Goal: Information Seeking & Learning: Check status

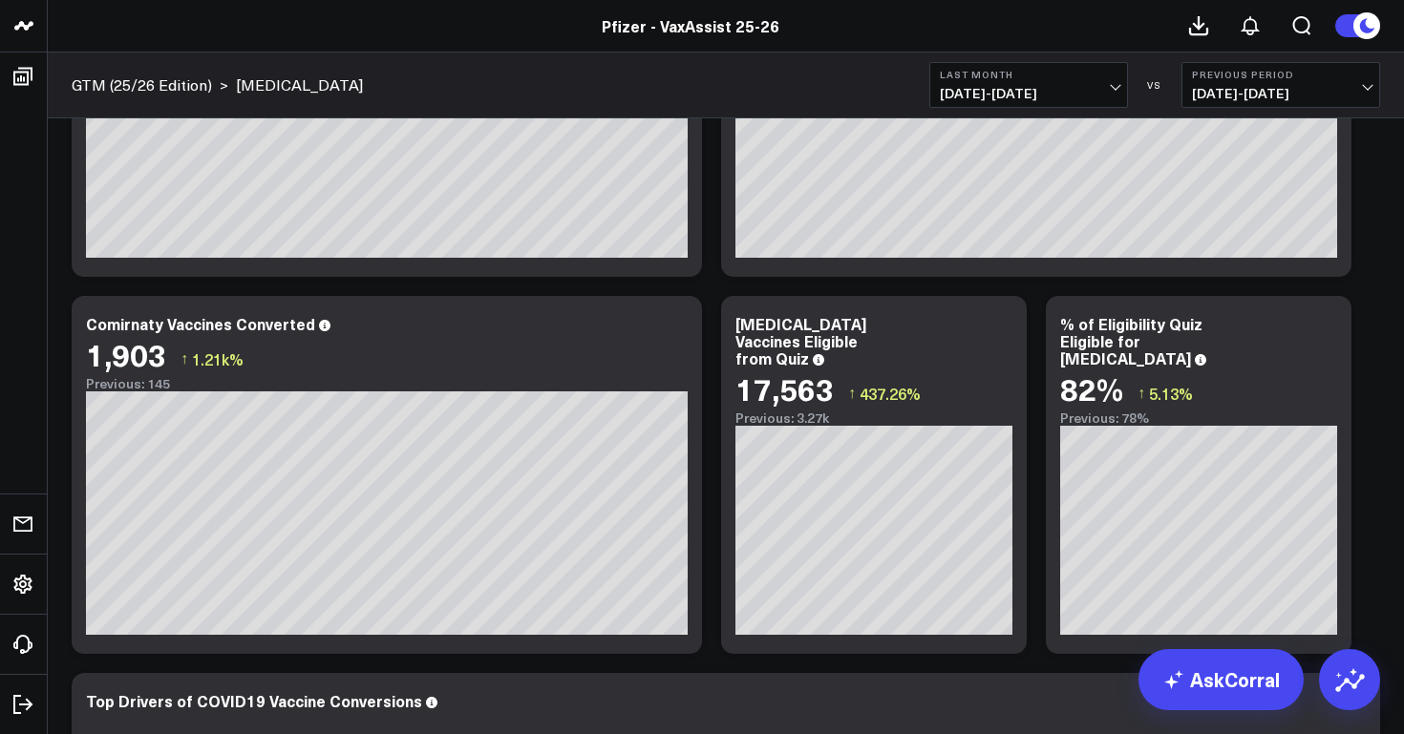
scroll to position [250, 0]
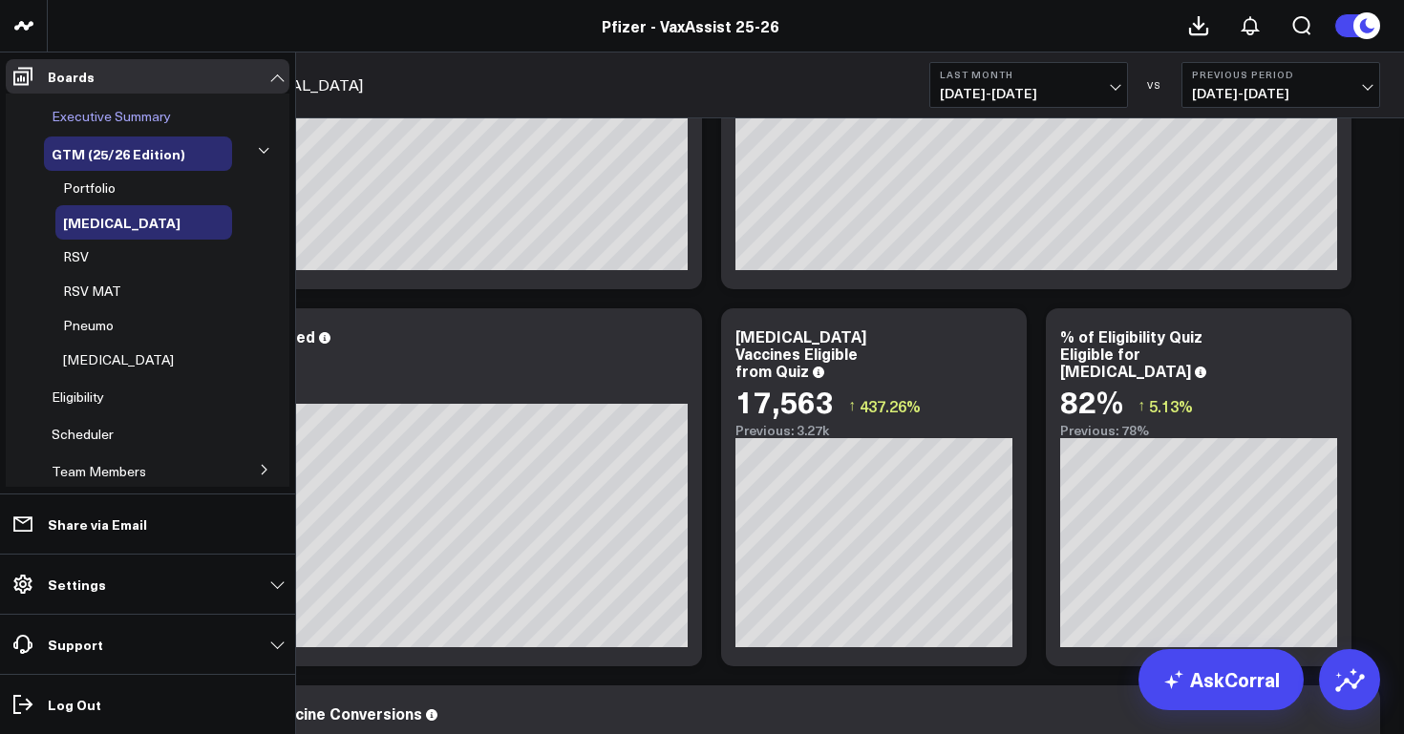
click at [99, 118] on span "Executive Summary" at bounding box center [111, 116] width 119 height 18
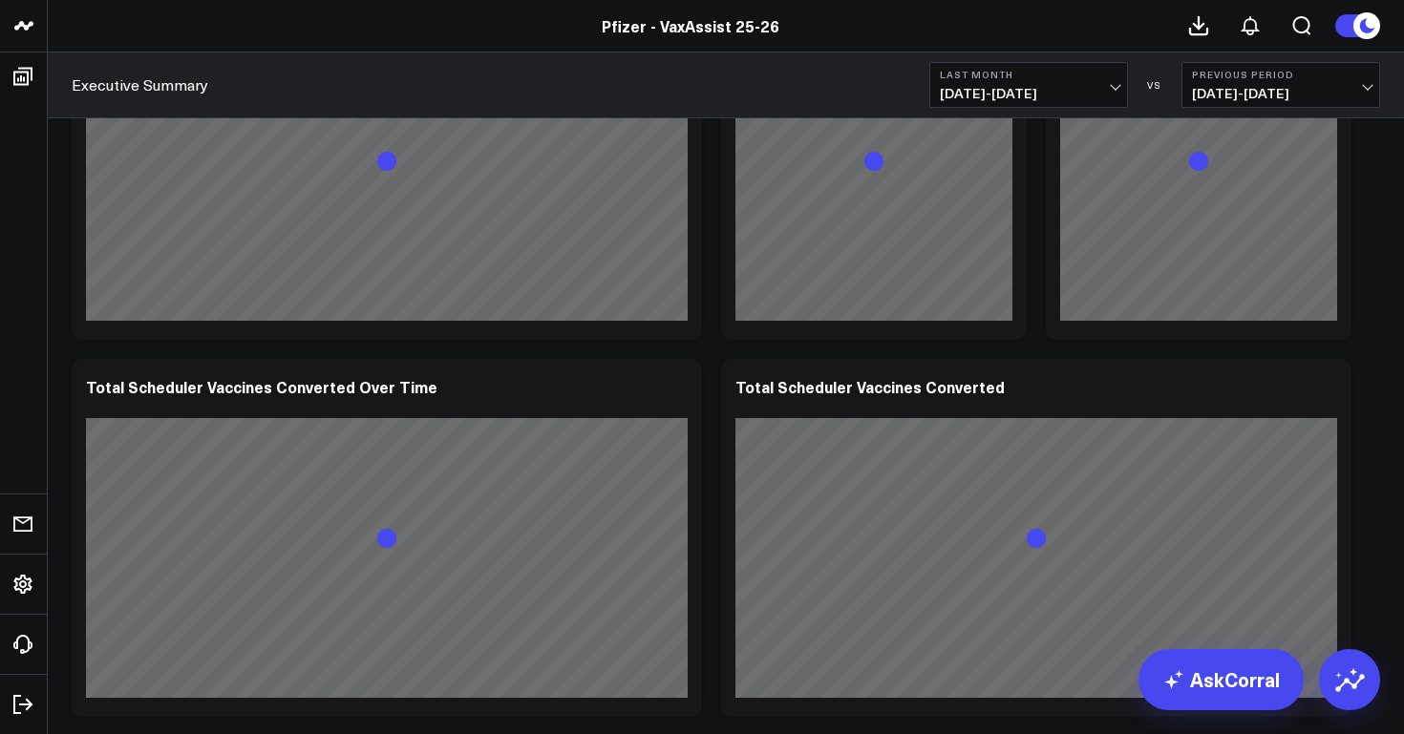
scroll to position [638, 0]
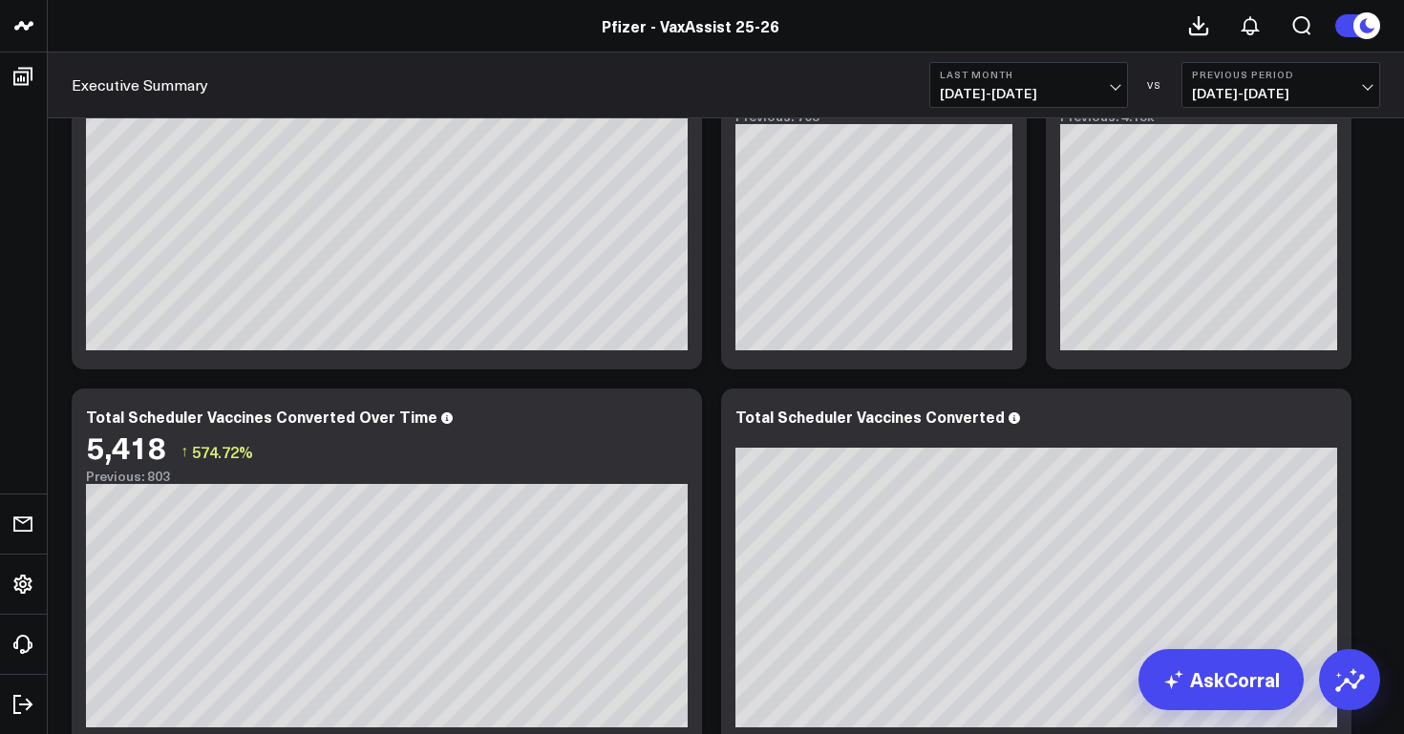
click at [1000, 95] on span "[DATE] - [DATE]" at bounding box center [1029, 93] width 178 height 15
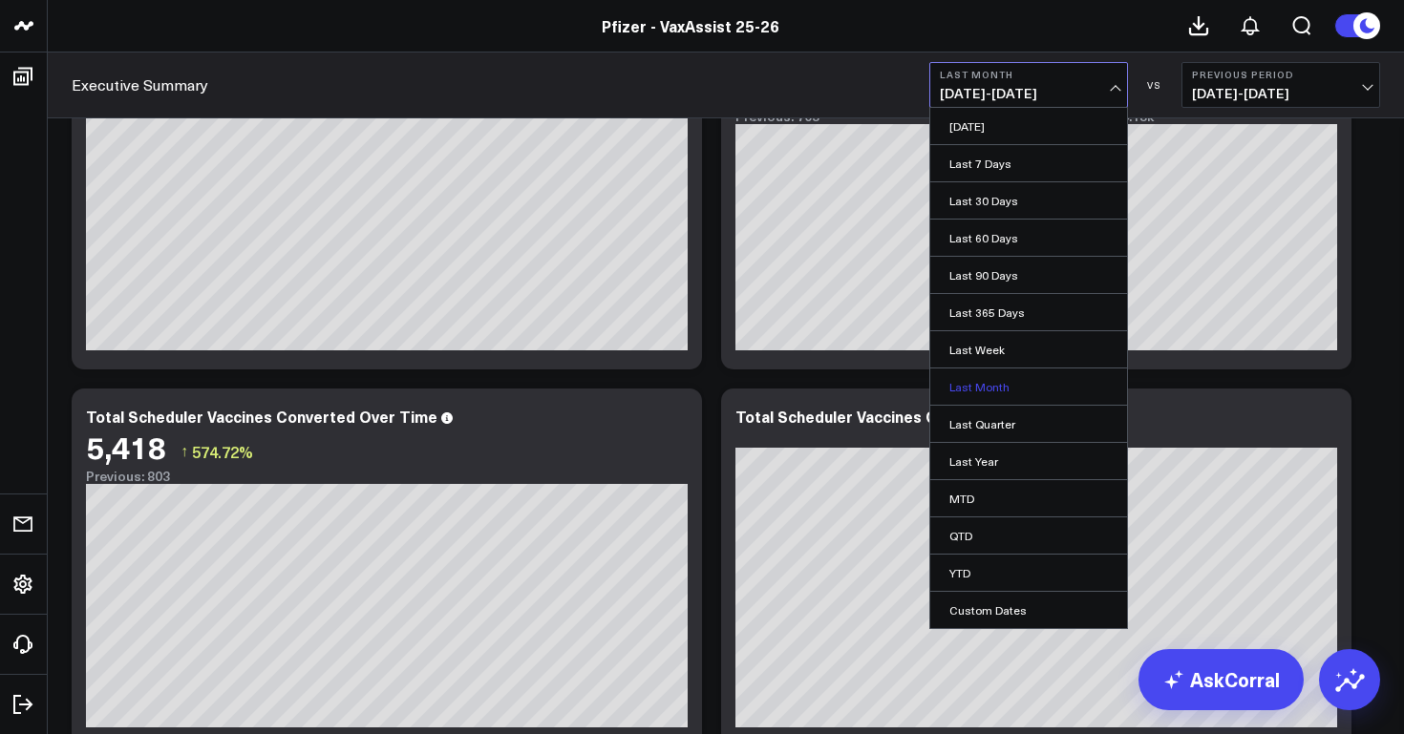
click at [993, 380] on link "Last Month" at bounding box center [1028, 387] width 197 height 36
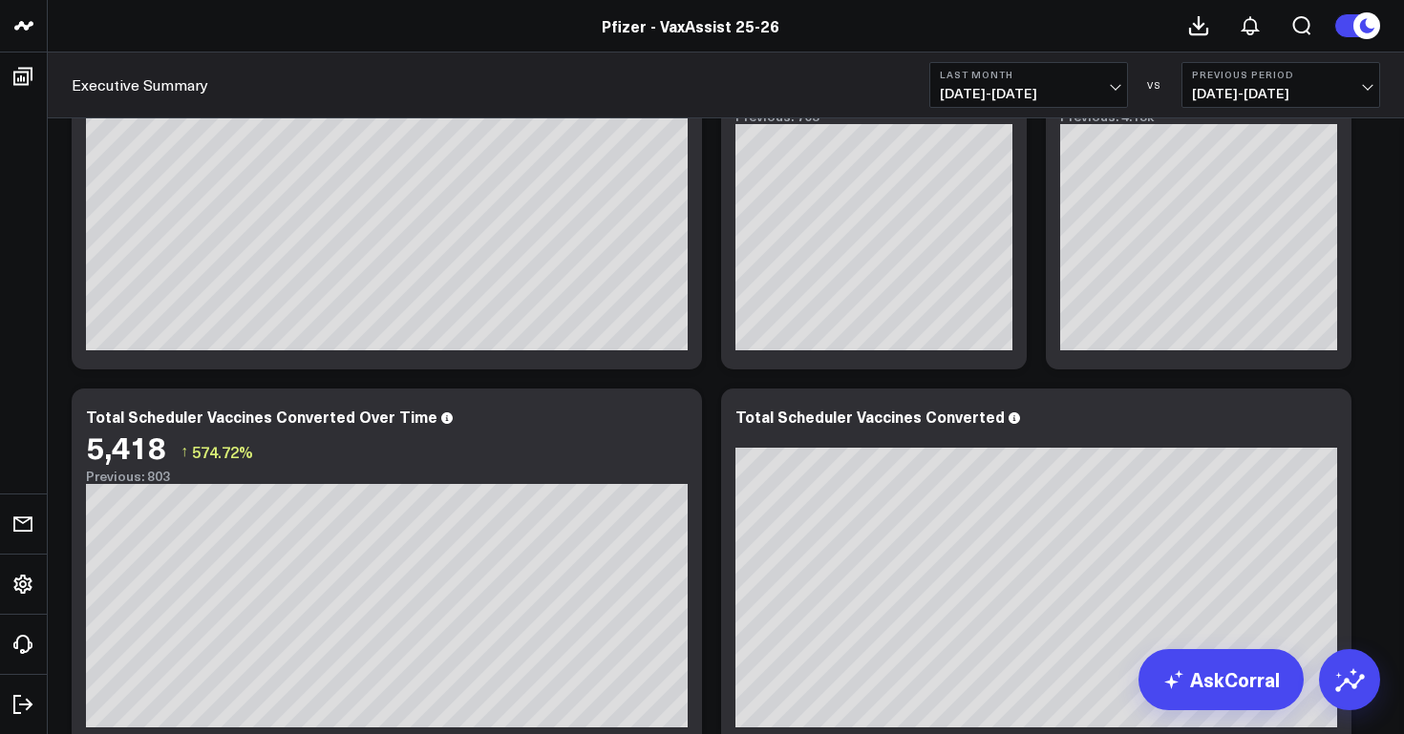
click at [1066, 99] on span "[DATE] - [DATE]" at bounding box center [1029, 93] width 178 height 15
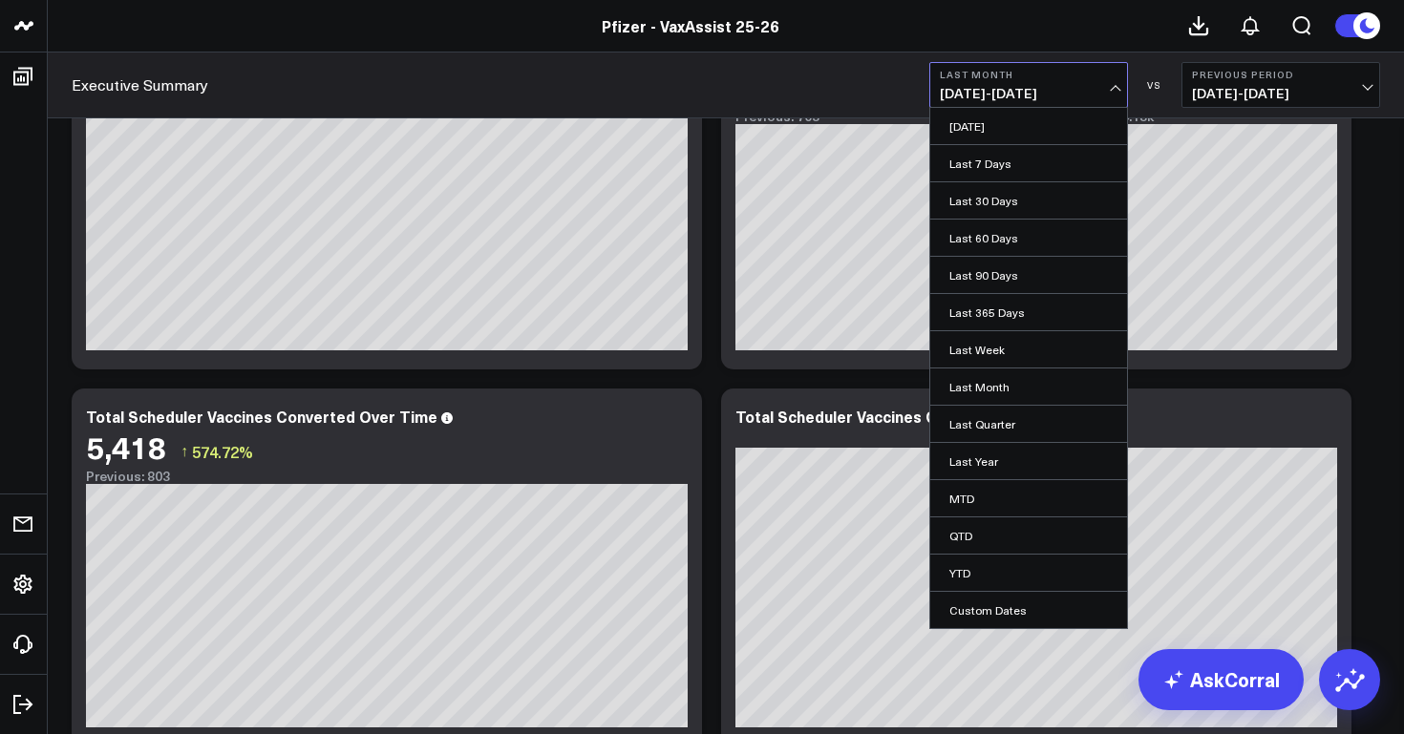
click at [1083, 92] on span "[DATE] - [DATE]" at bounding box center [1029, 93] width 178 height 15
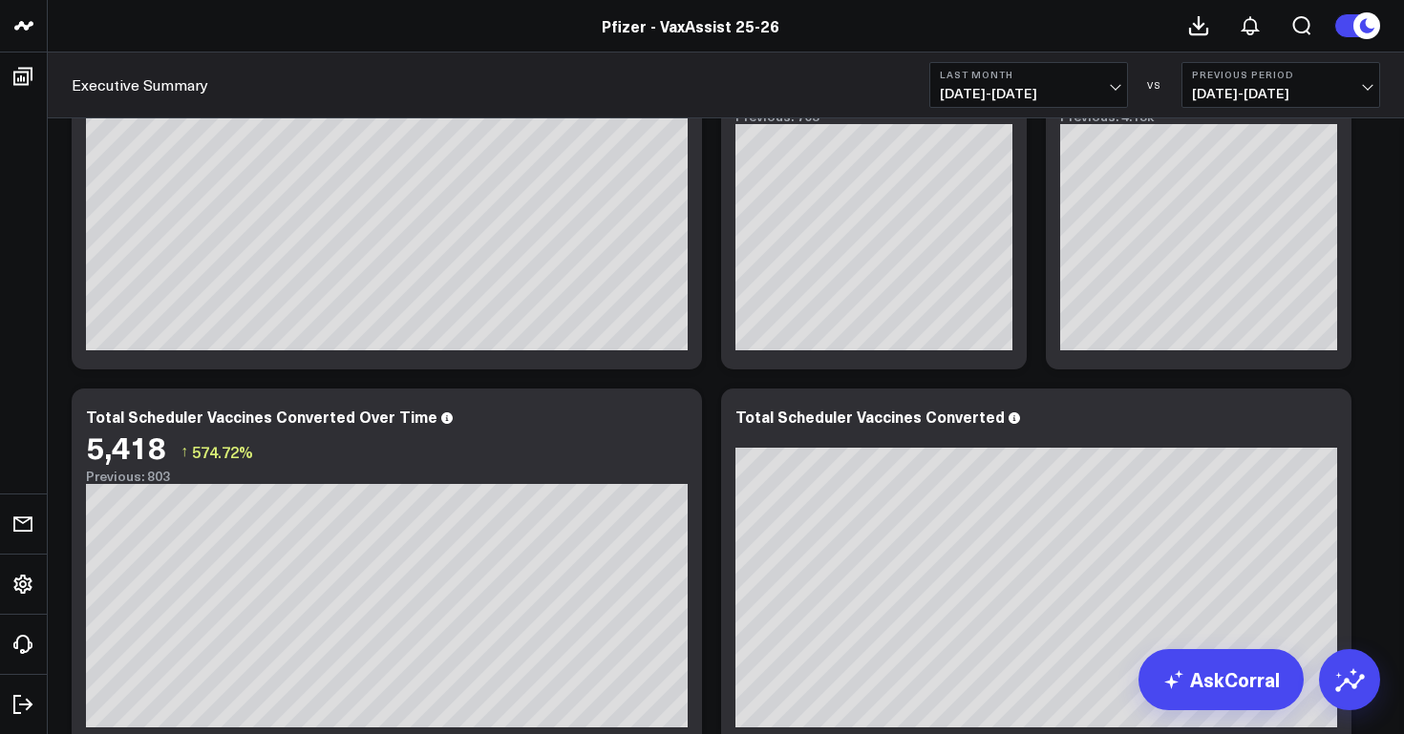
click at [1083, 92] on span "[DATE] - [DATE]" at bounding box center [1029, 93] width 178 height 15
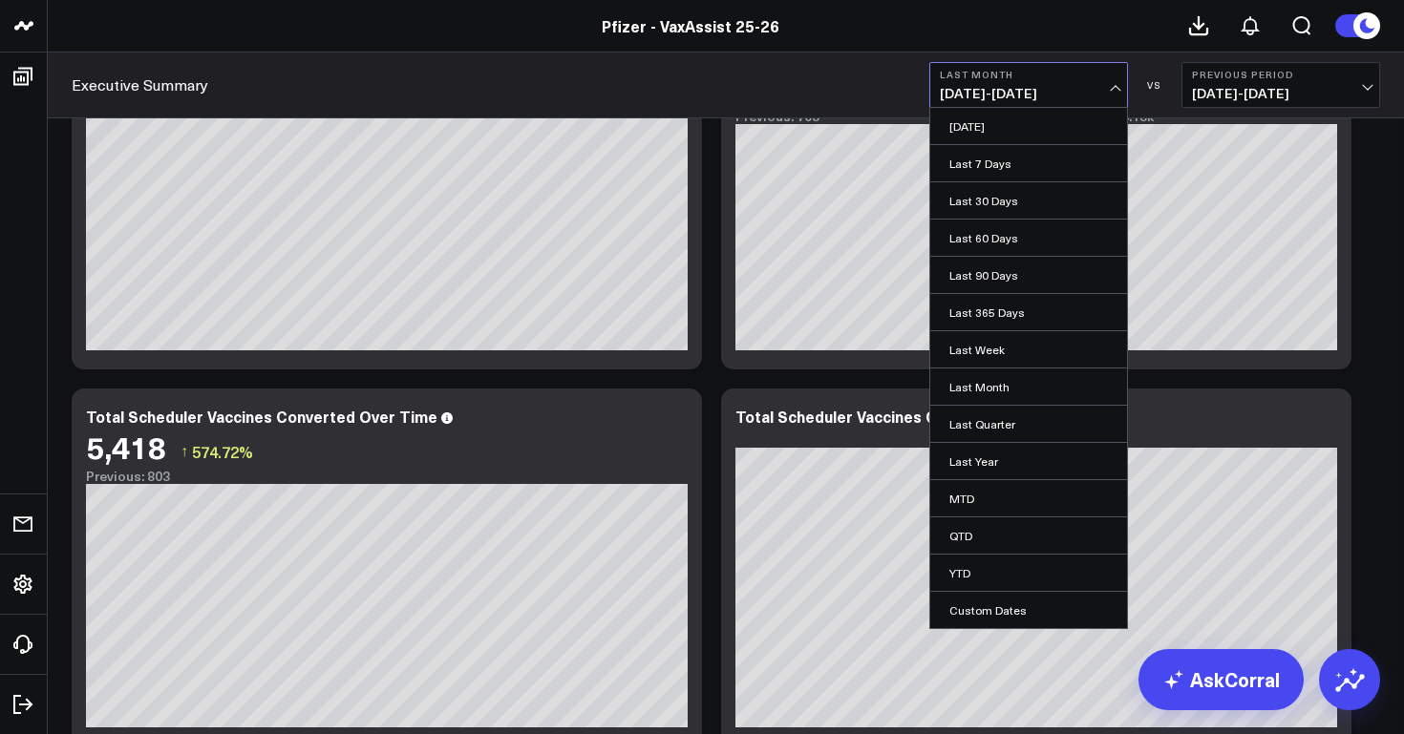
click at [767, 81] on div "Executive Summary Last Month [DATE] - [DATE] [DATE] Last 7 Days Last 30 Days La…" at bounding box center [726, 86] width 1356 height 66
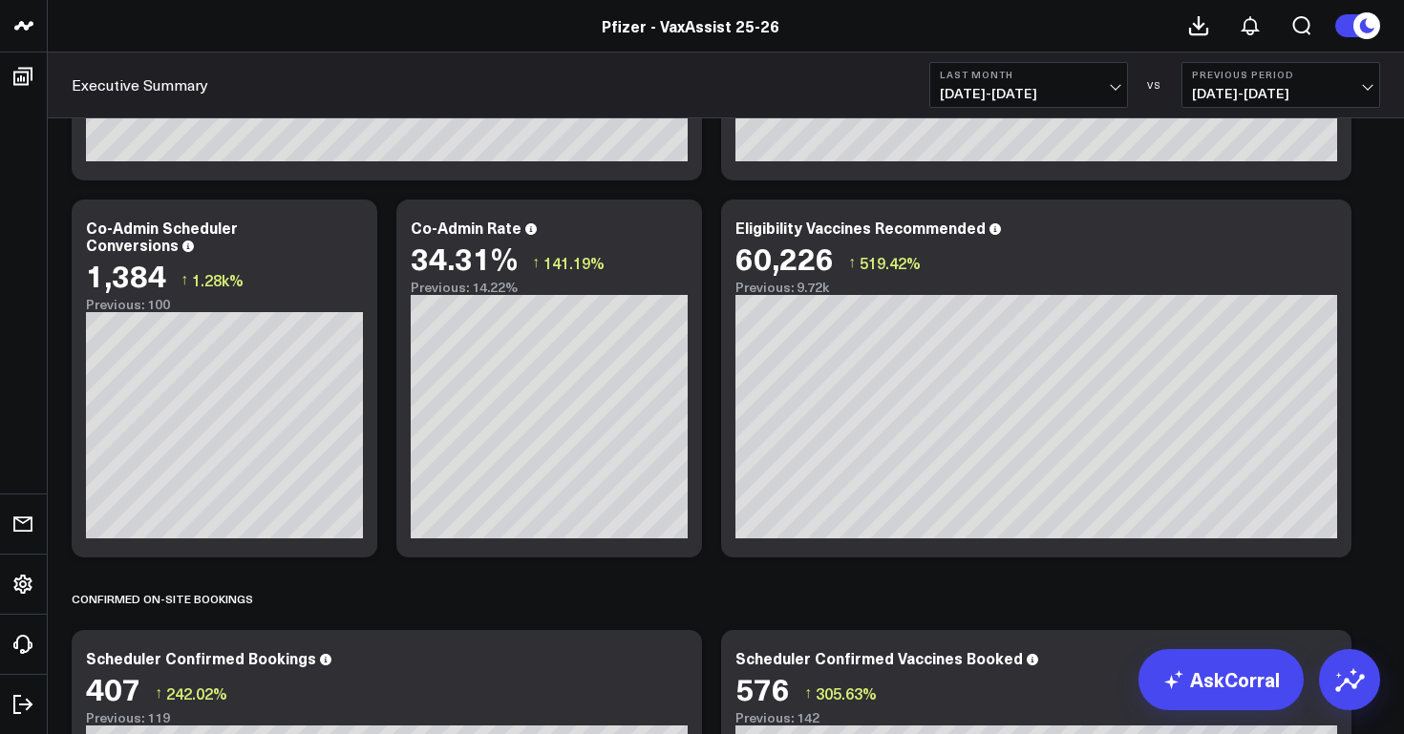
scroll to position [1207, 0]
